Goal: Information Seeking & Learning: Find specific fact

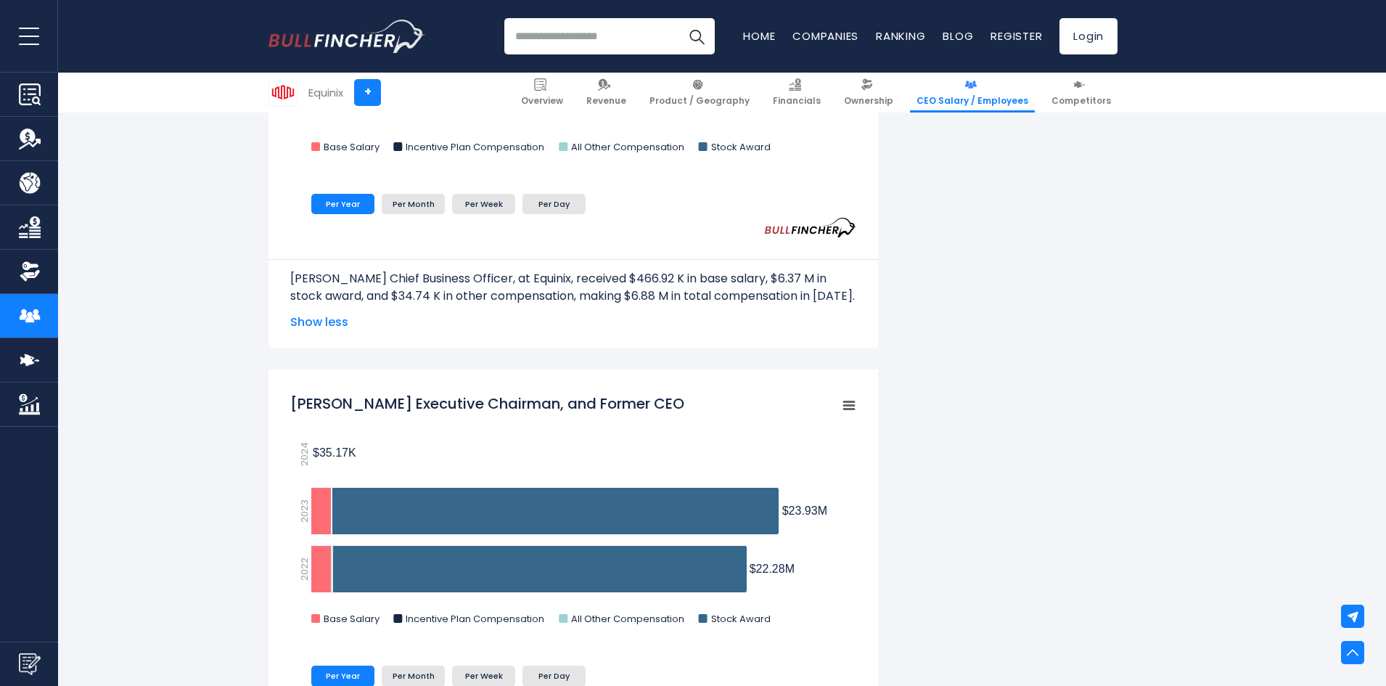
scroll to position [3700, 0]
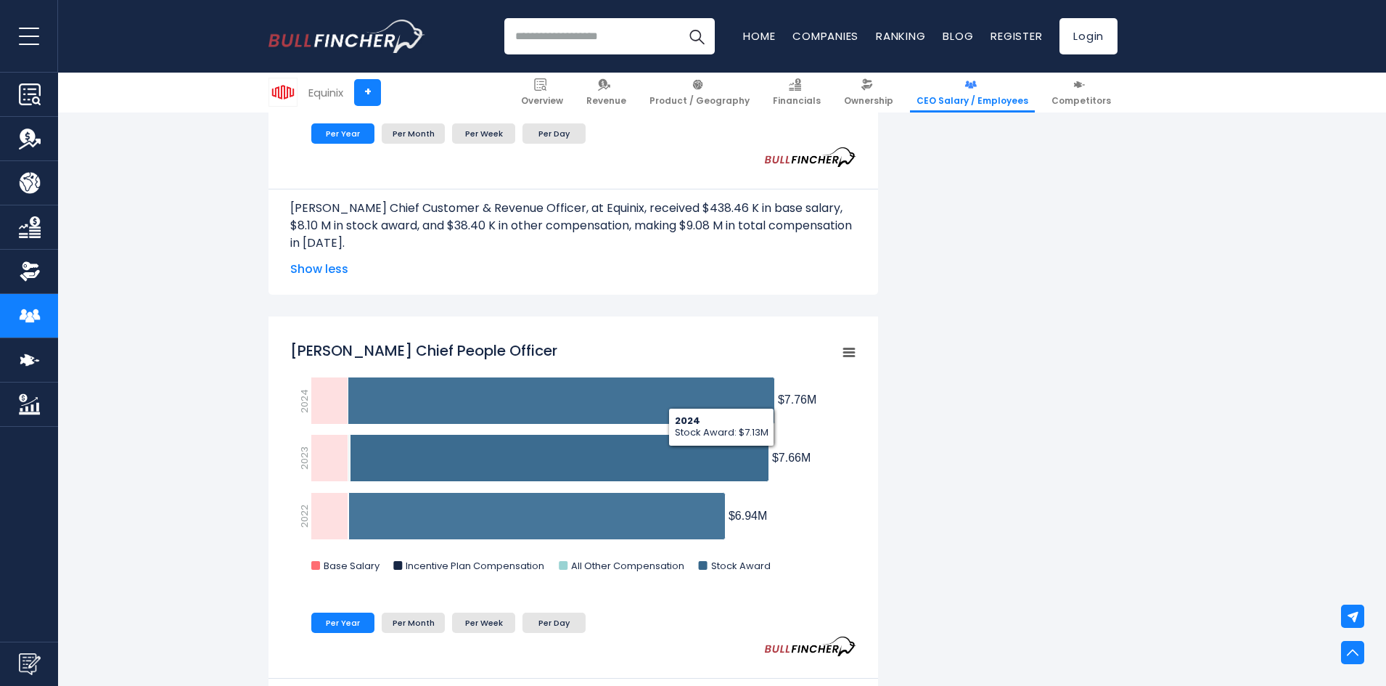
scroll to position [1524, 0]
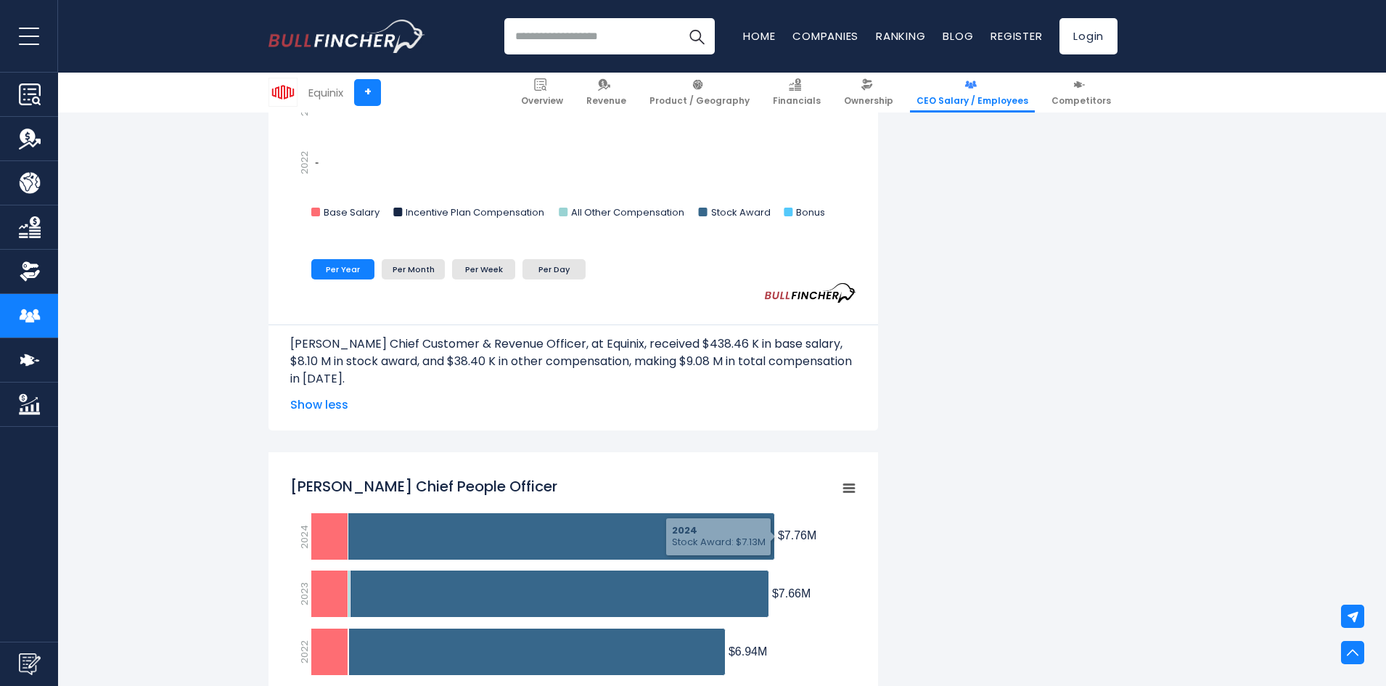
click at [485, 280] on ul "Per Year Per Month Per Week Per Day" at bounding box center [526, 269] width 472 height 28
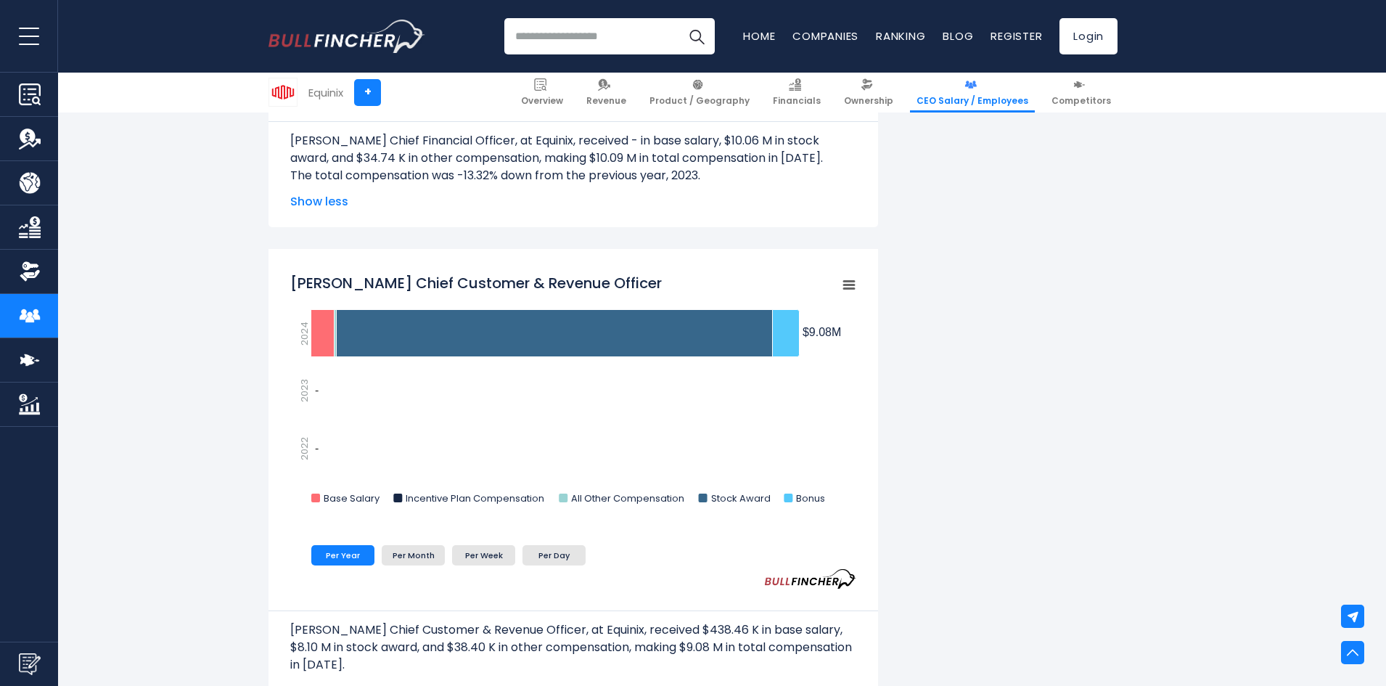
scroll to position [1233, 0]
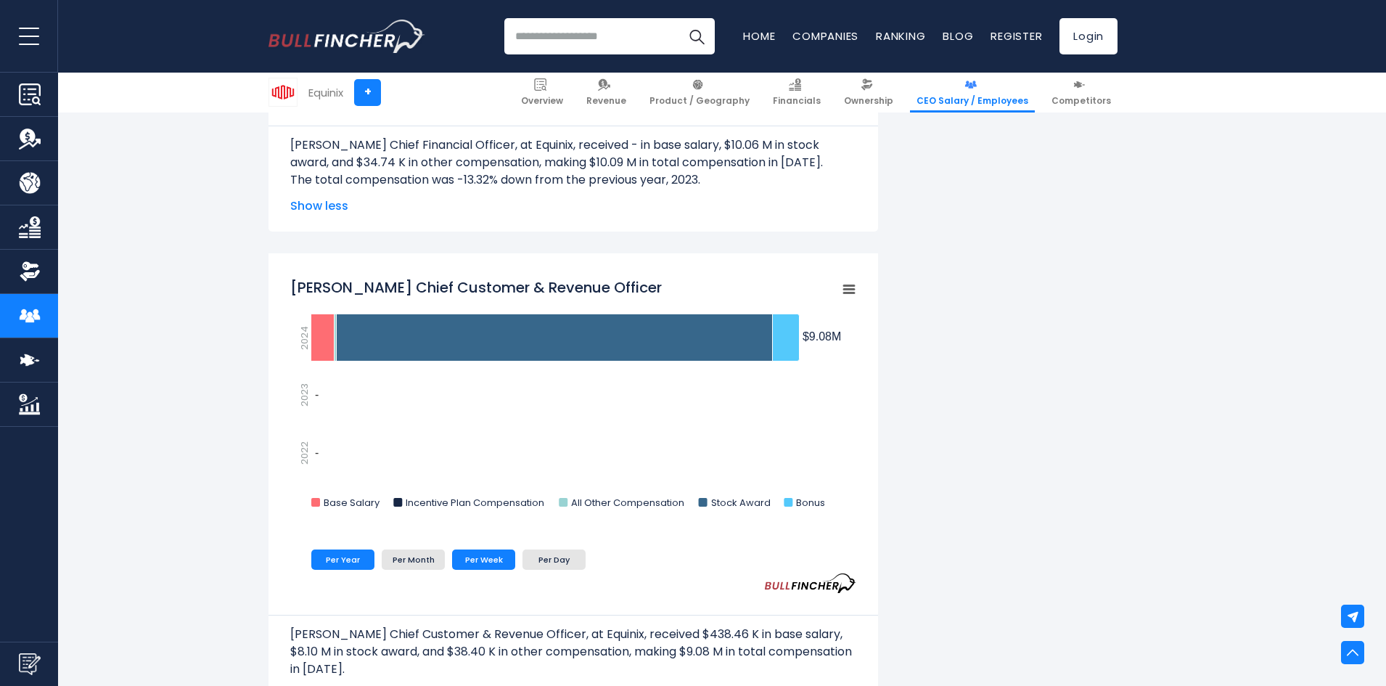
click at [482, 558] on li "Per Week" at bounding box center [483, 559] width 63 height 20
click at [536, 558] on li "Per Day" at bounding box center [553, 559] width 63 height 20
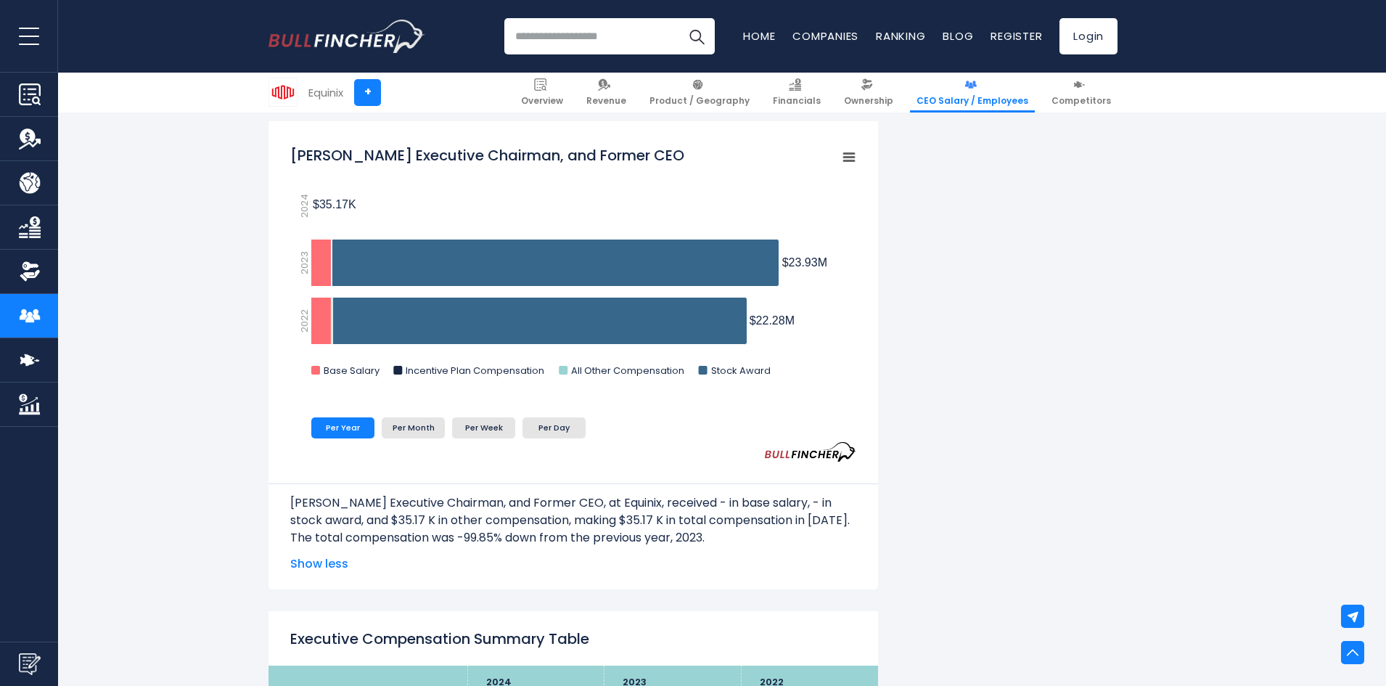
scroll to position [3773, 0]
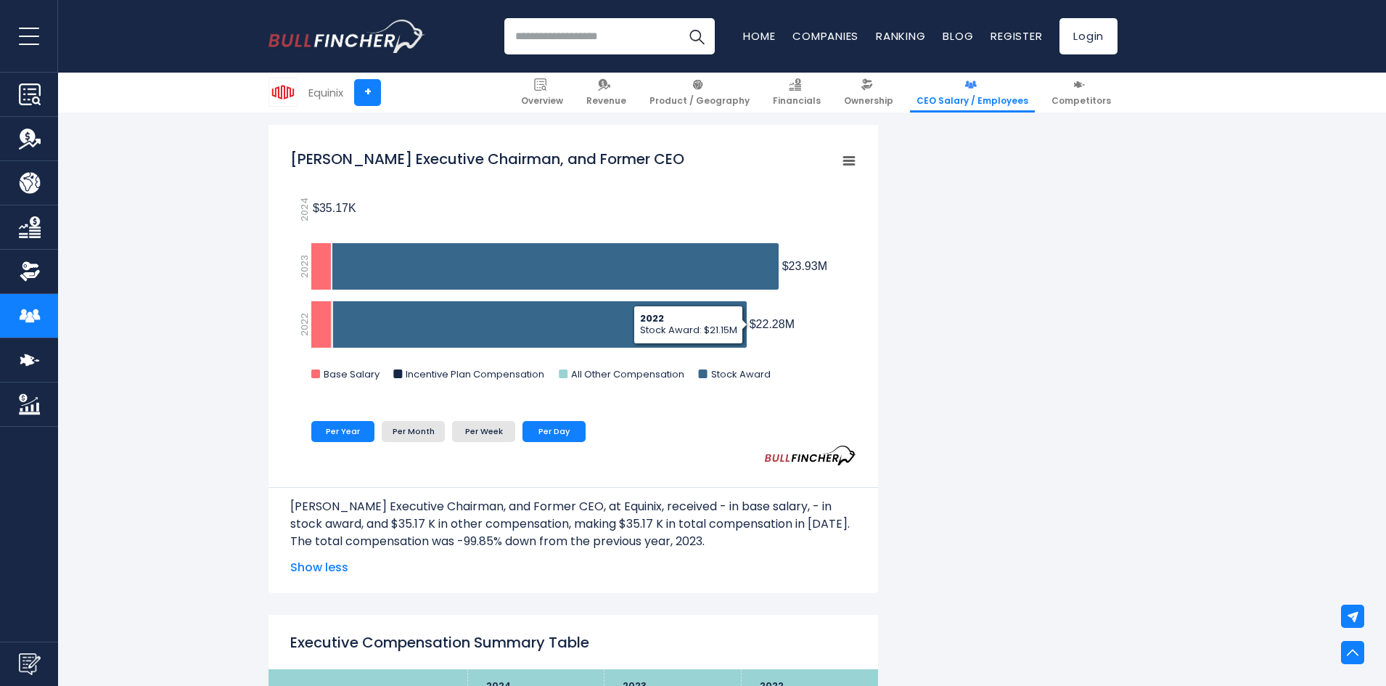
click at [541, 429] on li "Per Day" at bounding box center [553, 431] width 63 height 20
